Goal: Information Seeking & Learning: Learn about a topic

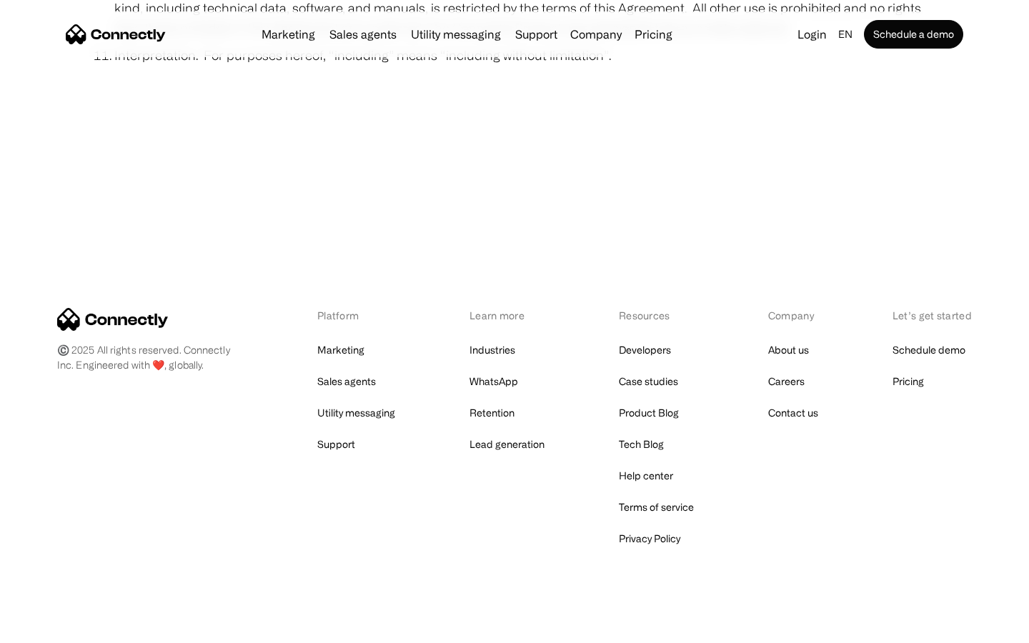
scroll to position [5248, 0]
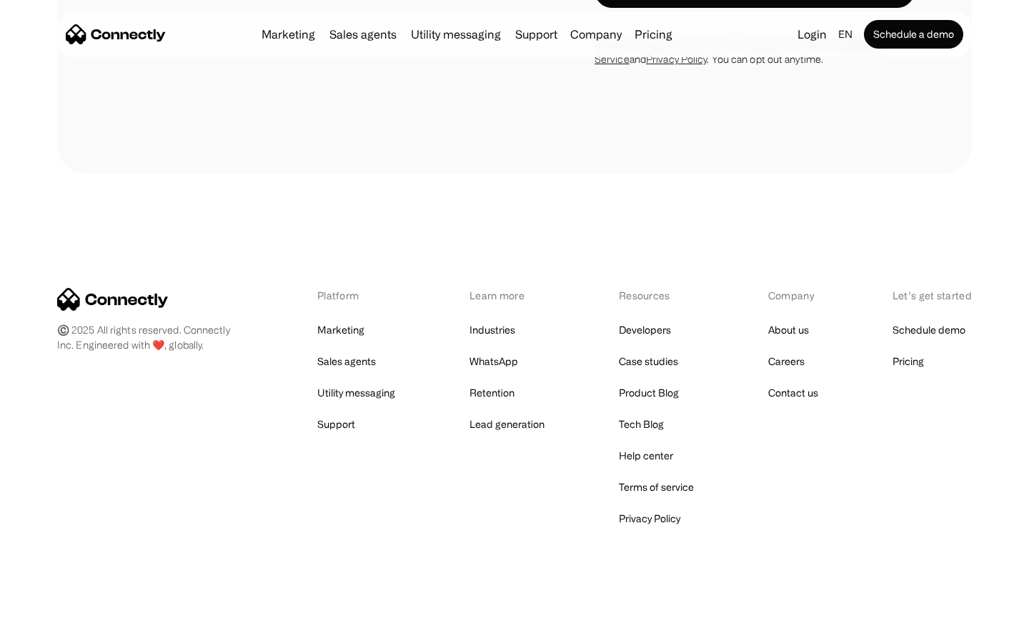
scroll to position [2094, 0]
